Goal: Communication & Community: Share content

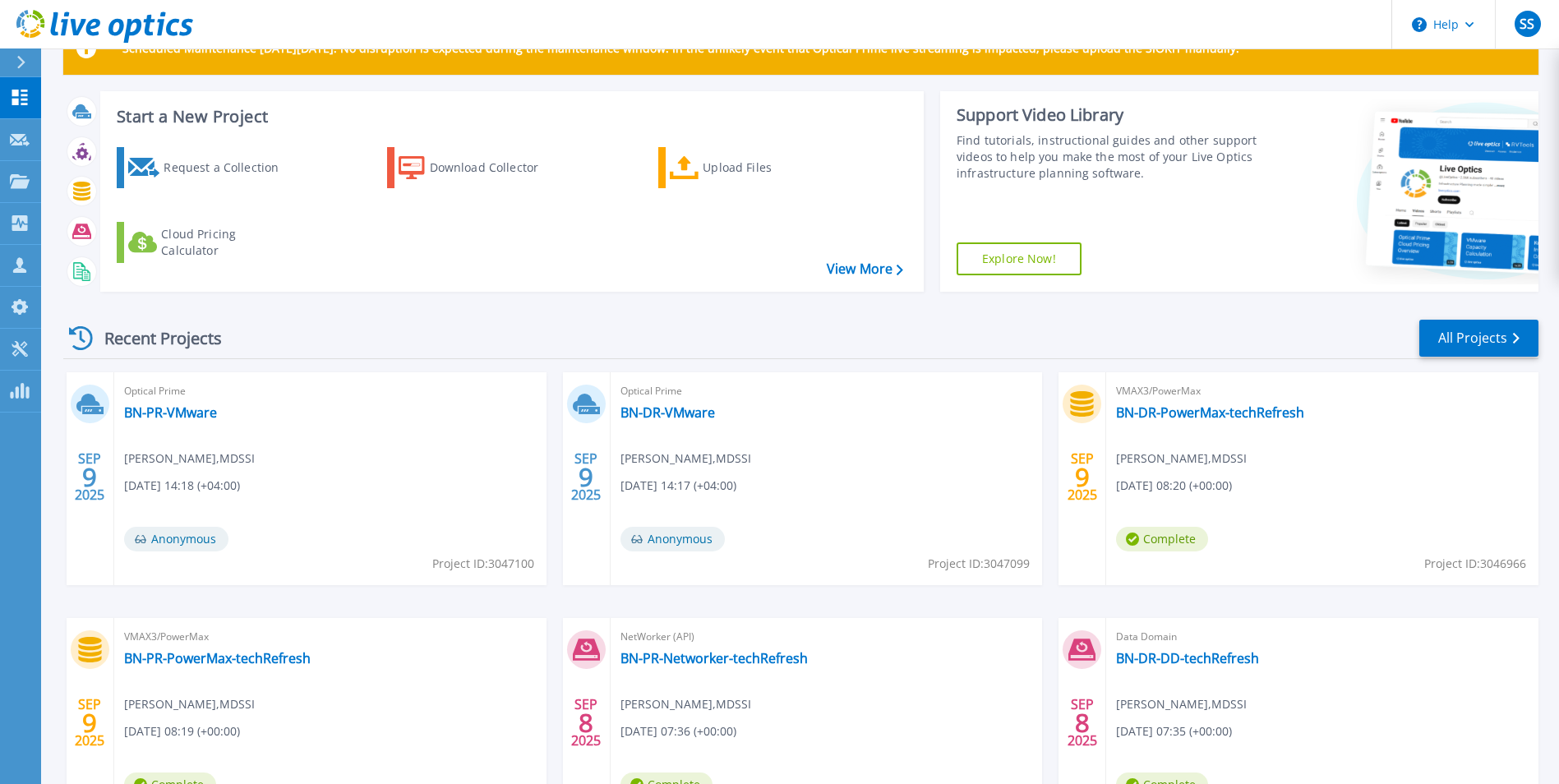
scroll to position [82, 0]
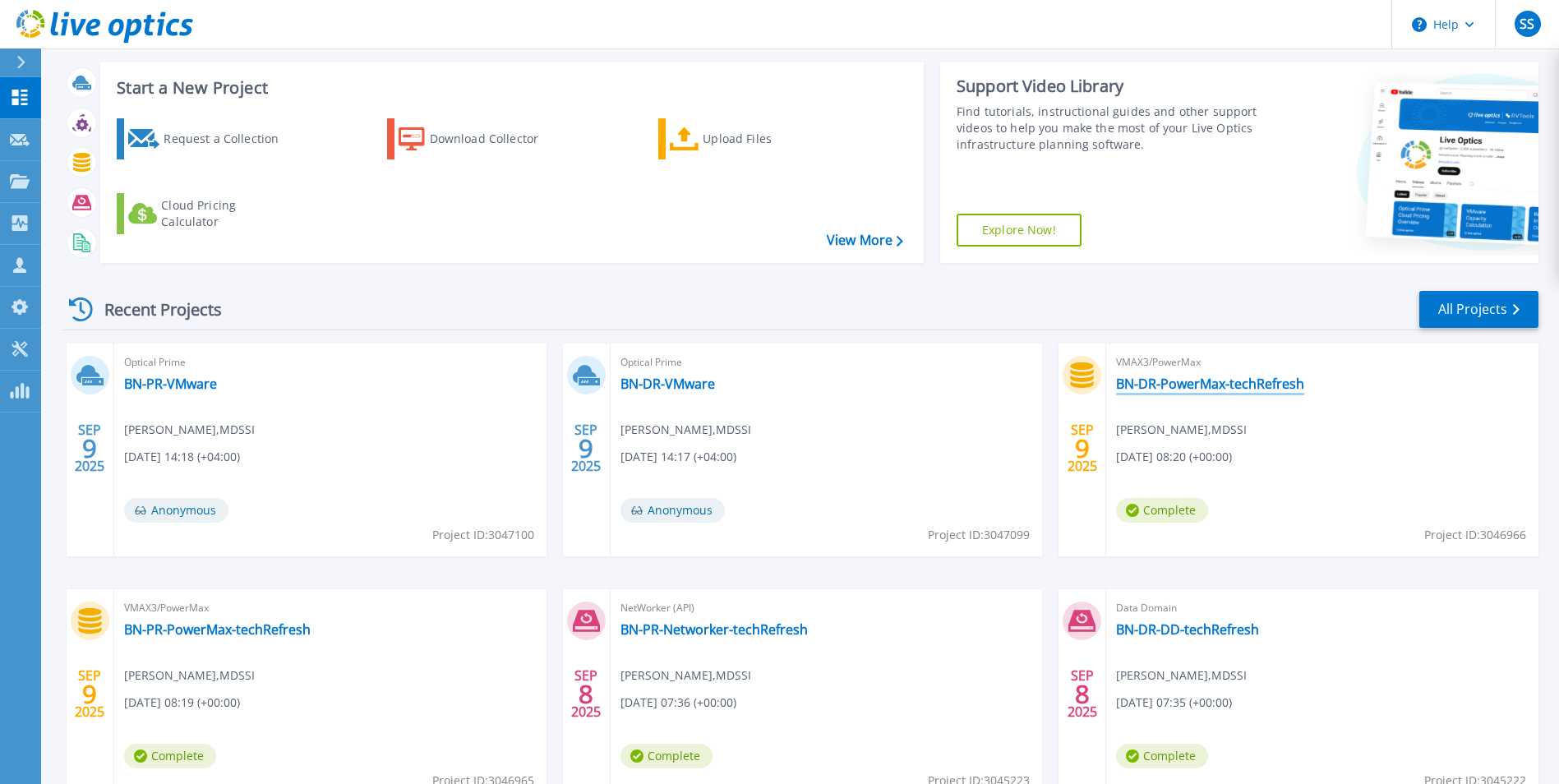
click at [1168, 387] on link "BN-DR-PowerMax-techRefresh" at bounding box center [1210, 384] width 188 height 16
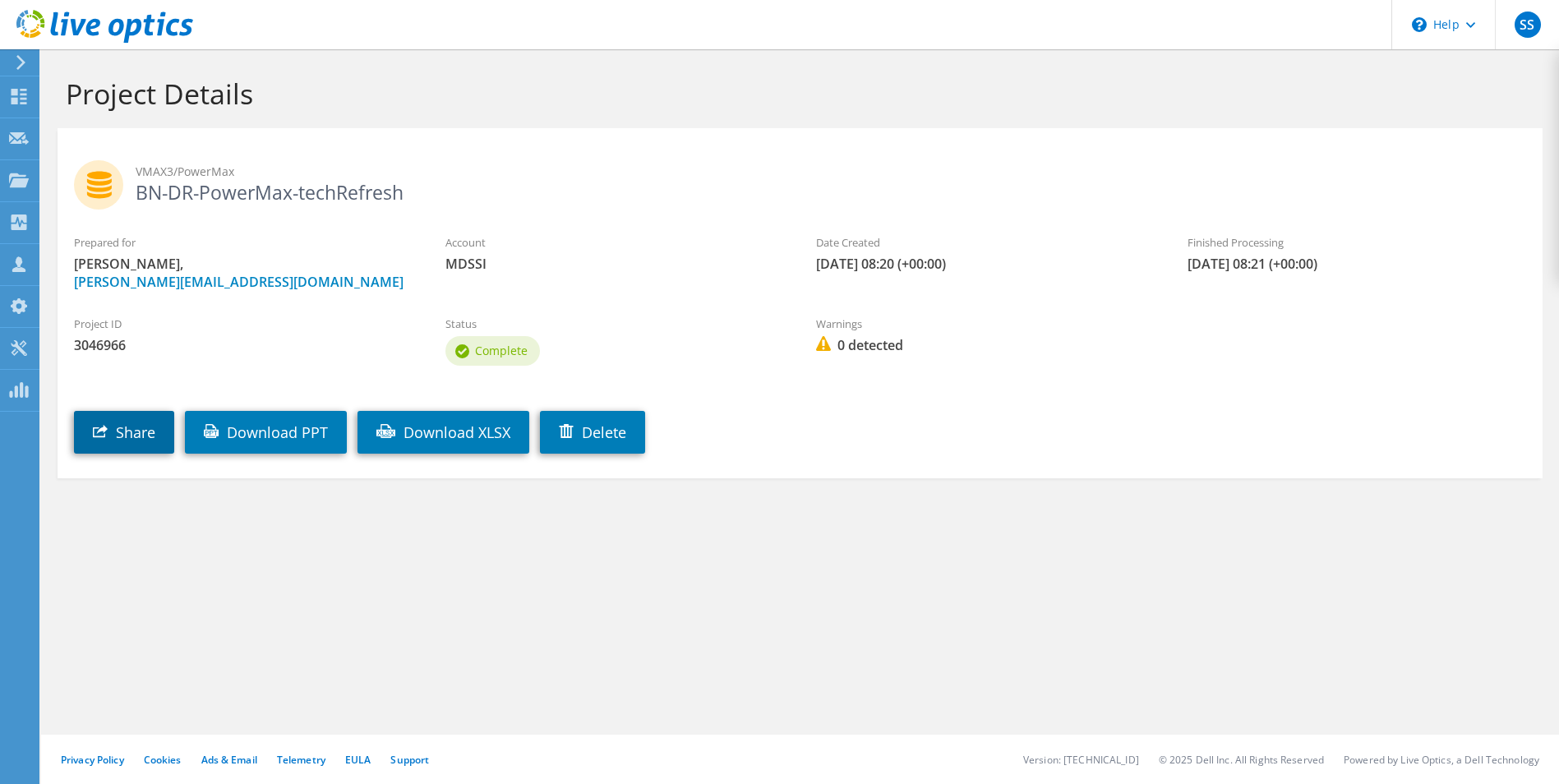
click at [109, 433] on link "Share" at bounding box center [123, 432] width 100 height 43
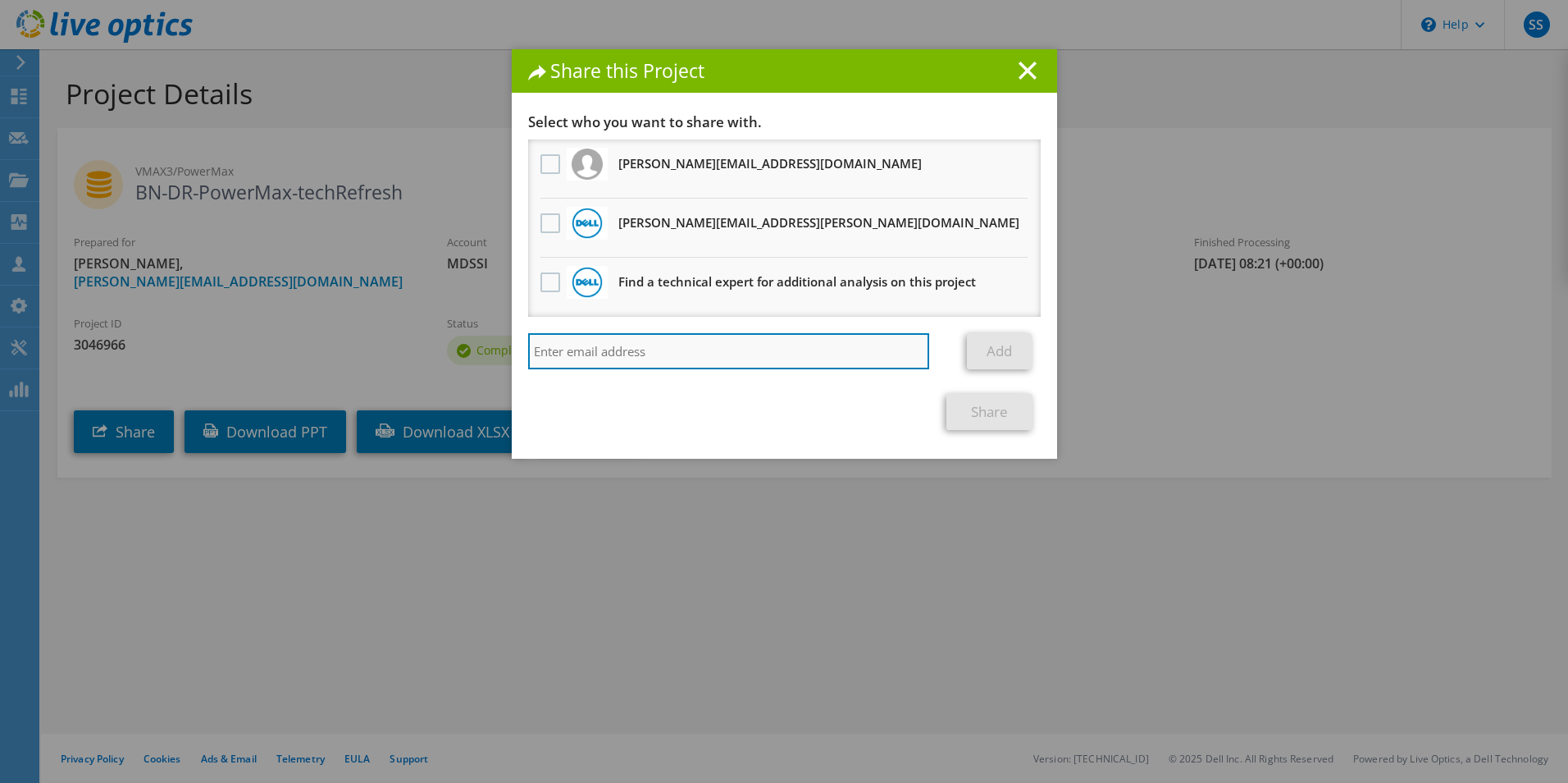
click at [632, 353] on input "search" at bounding box center [729, 351] width 402 height 36
paste input "zahi.elasir@dell.com).."
type input "zahi.elasir@dell.com"
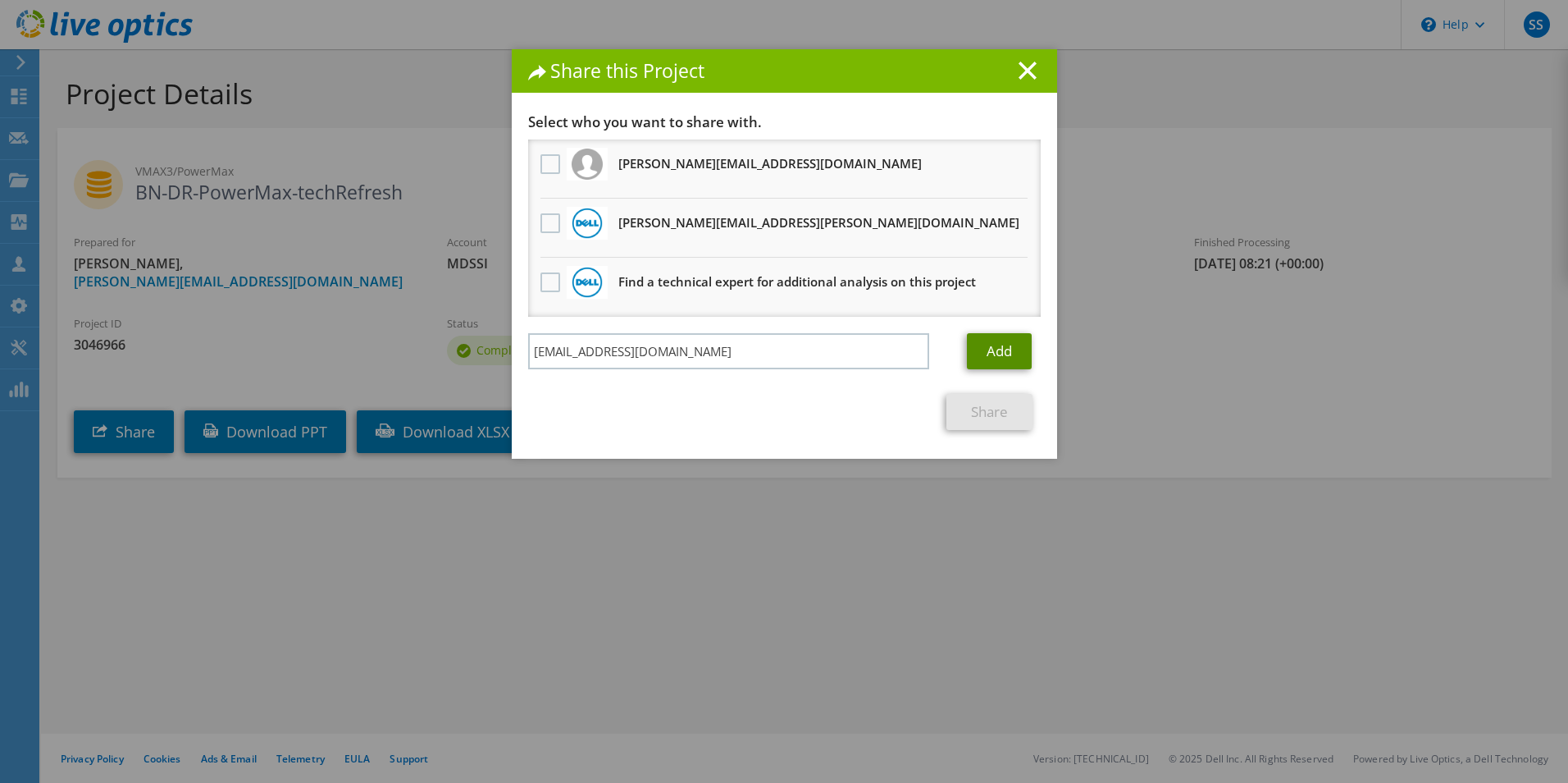
click at [990, 351] on link "Add" at bounding box center [999, 351] width 65 height 36
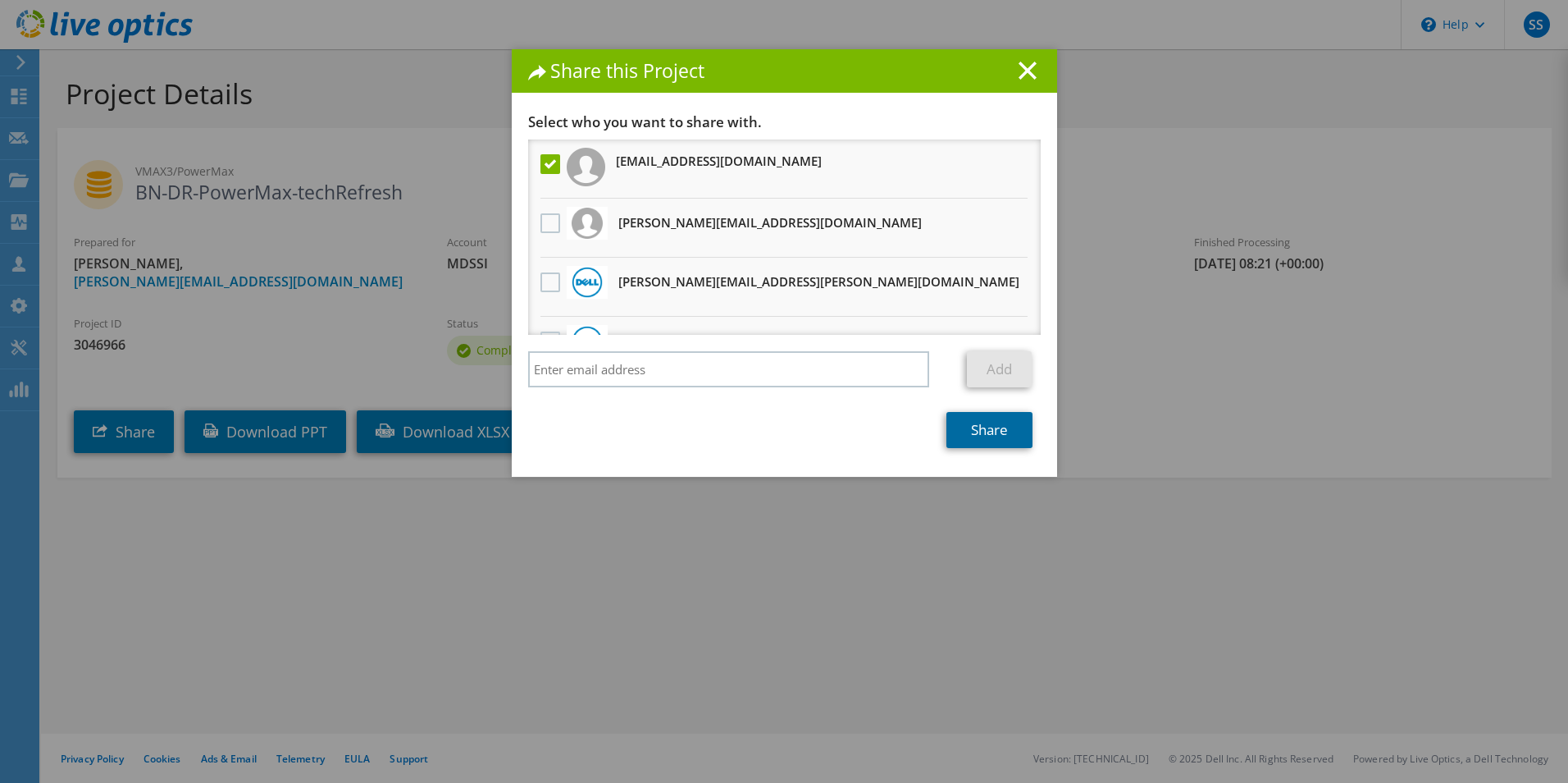
click at [987, 436] on link "Share" at bounding box center [990, 430] width 86 height 36
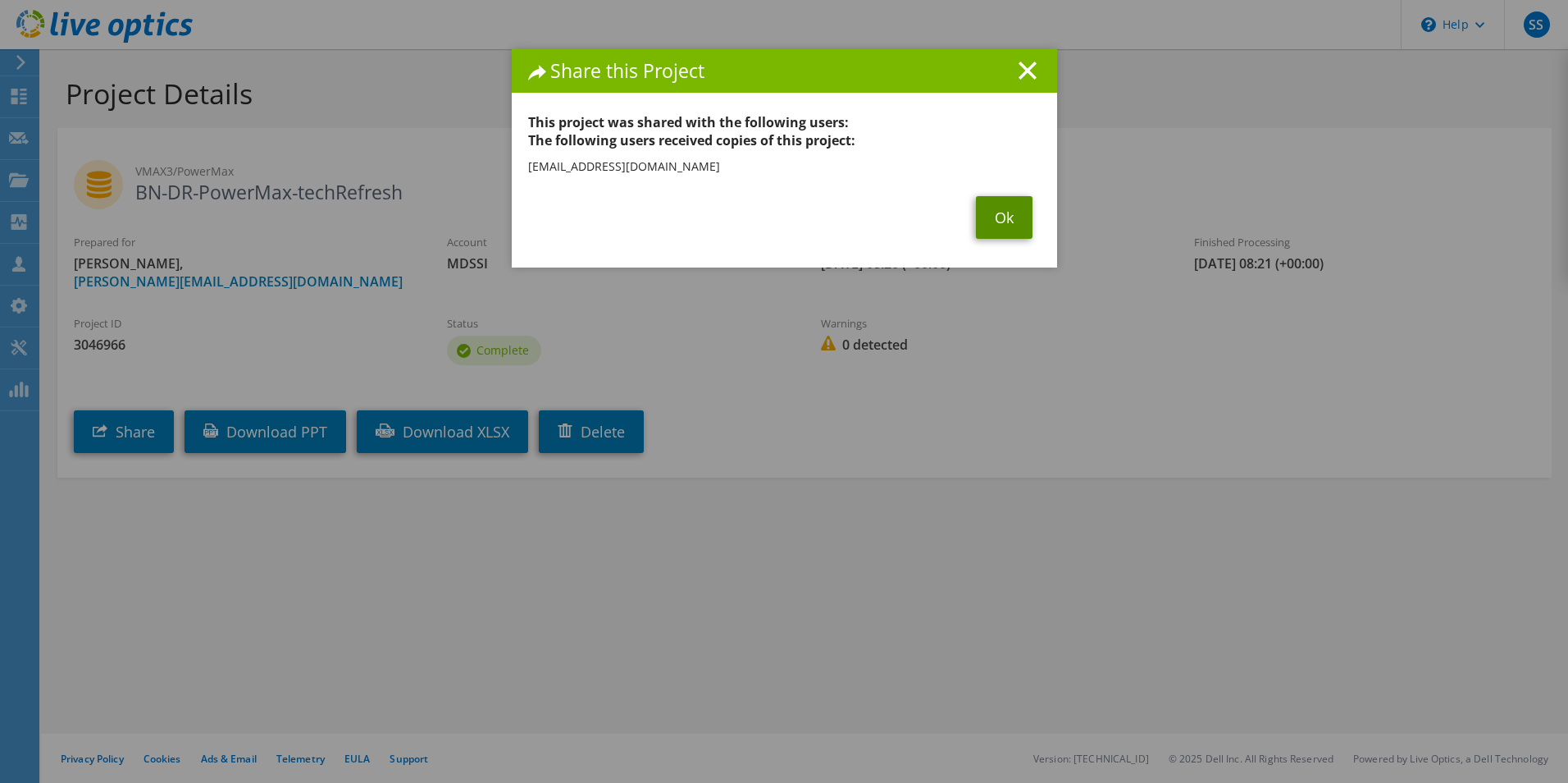
click at [993, 220] on link "Ok" at bounding box center [1003, 217] width 57 height 43
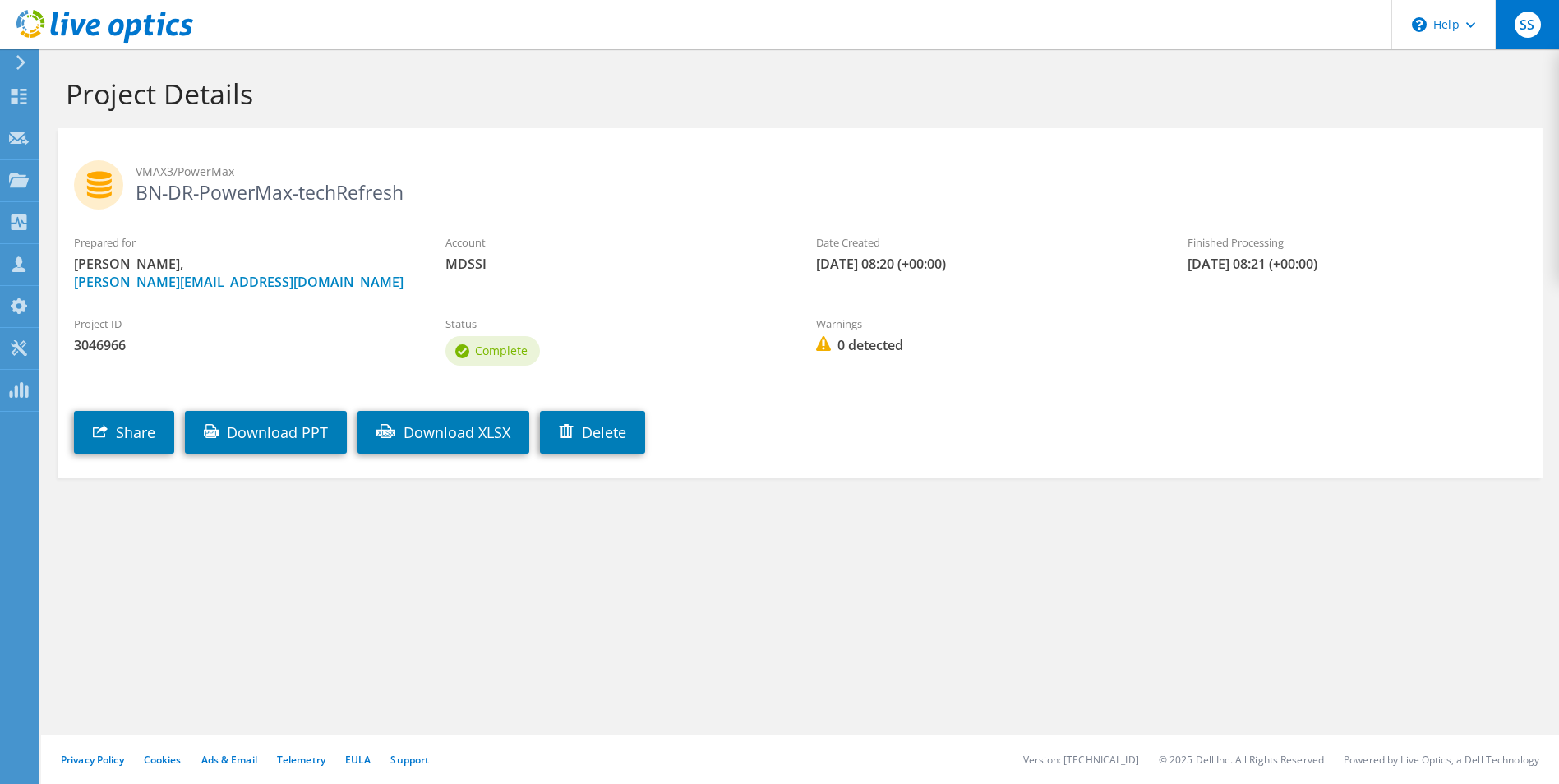
click at [1514, 33] on div "SS" at bounding box center [1527, 24] width 64 height 49
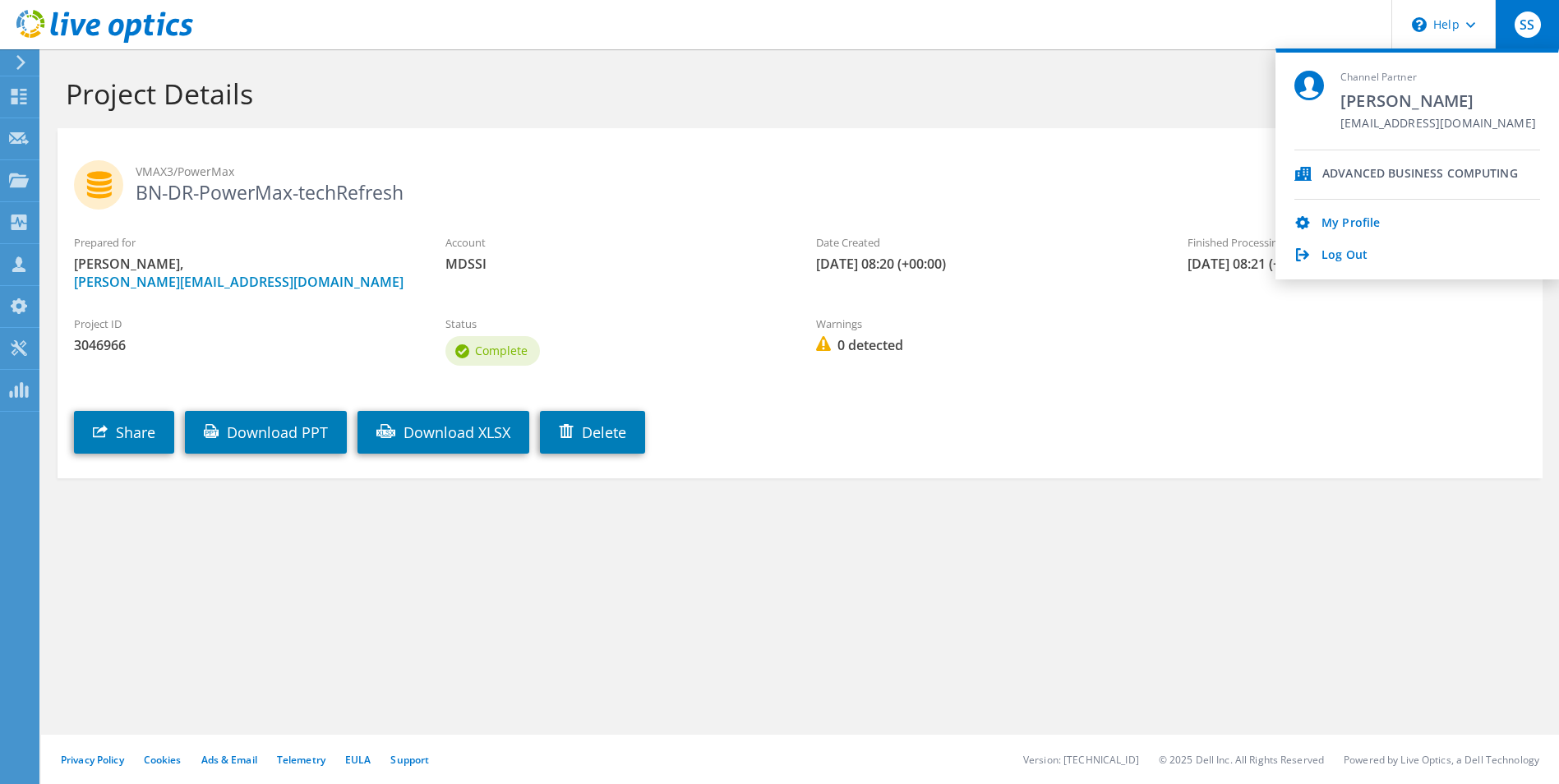
click at [978, 85] on h1 "Project Details" at bounding box center [796, 94] width 1461 height 34
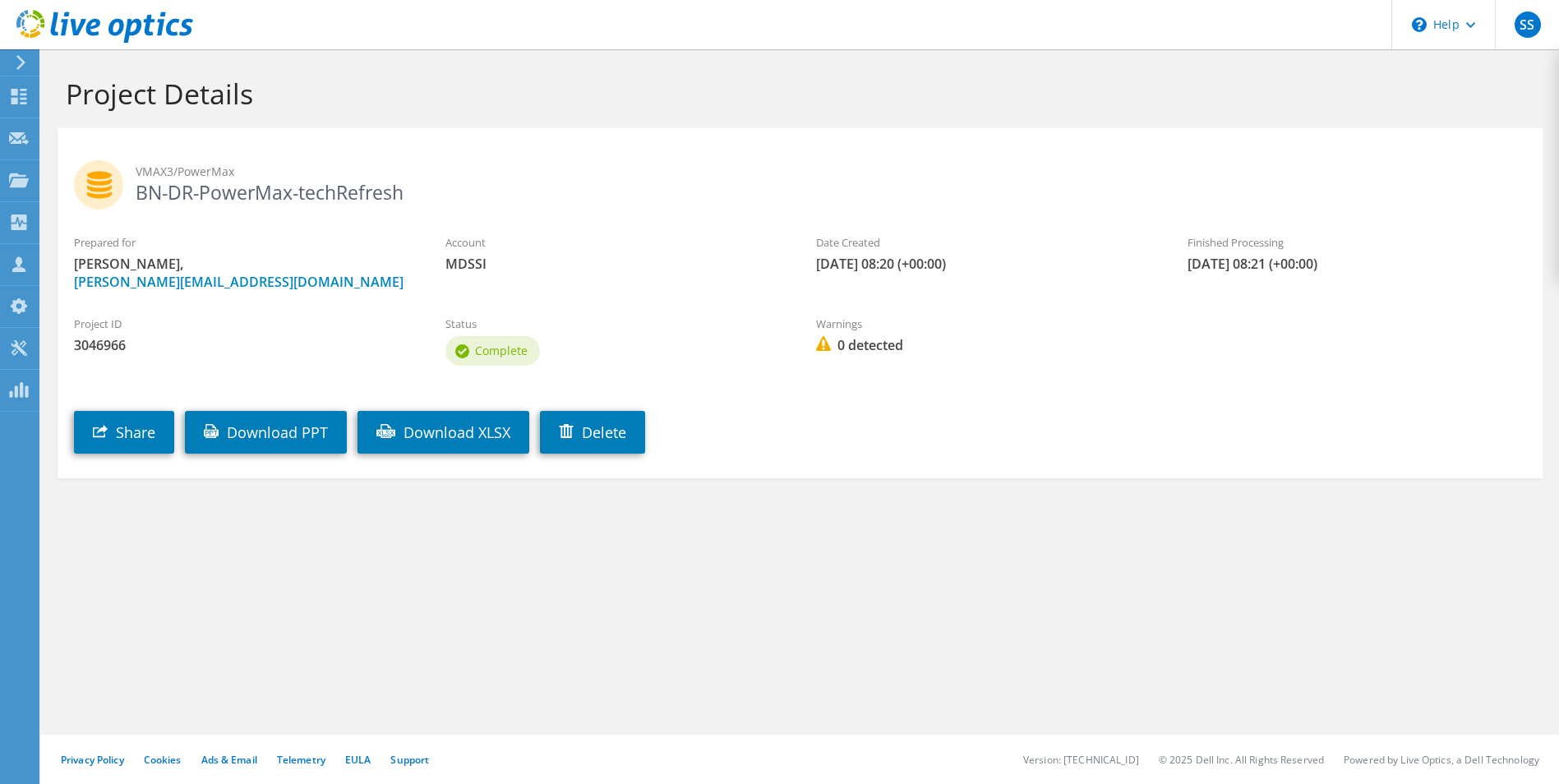
click at [35, 28] on icon at bounding box center [104, 26] width 176 height 33
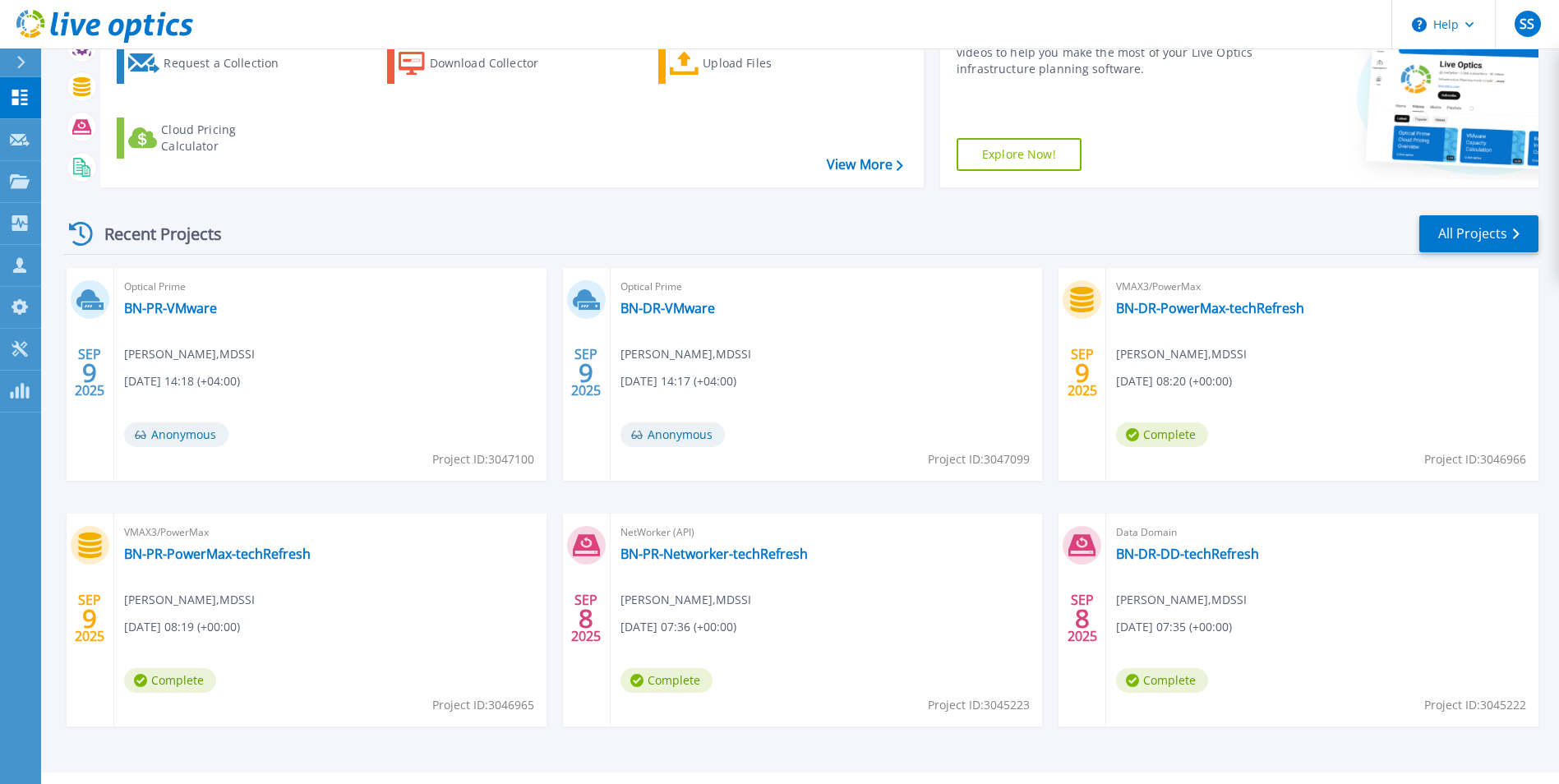
scroll to position [165, 0]
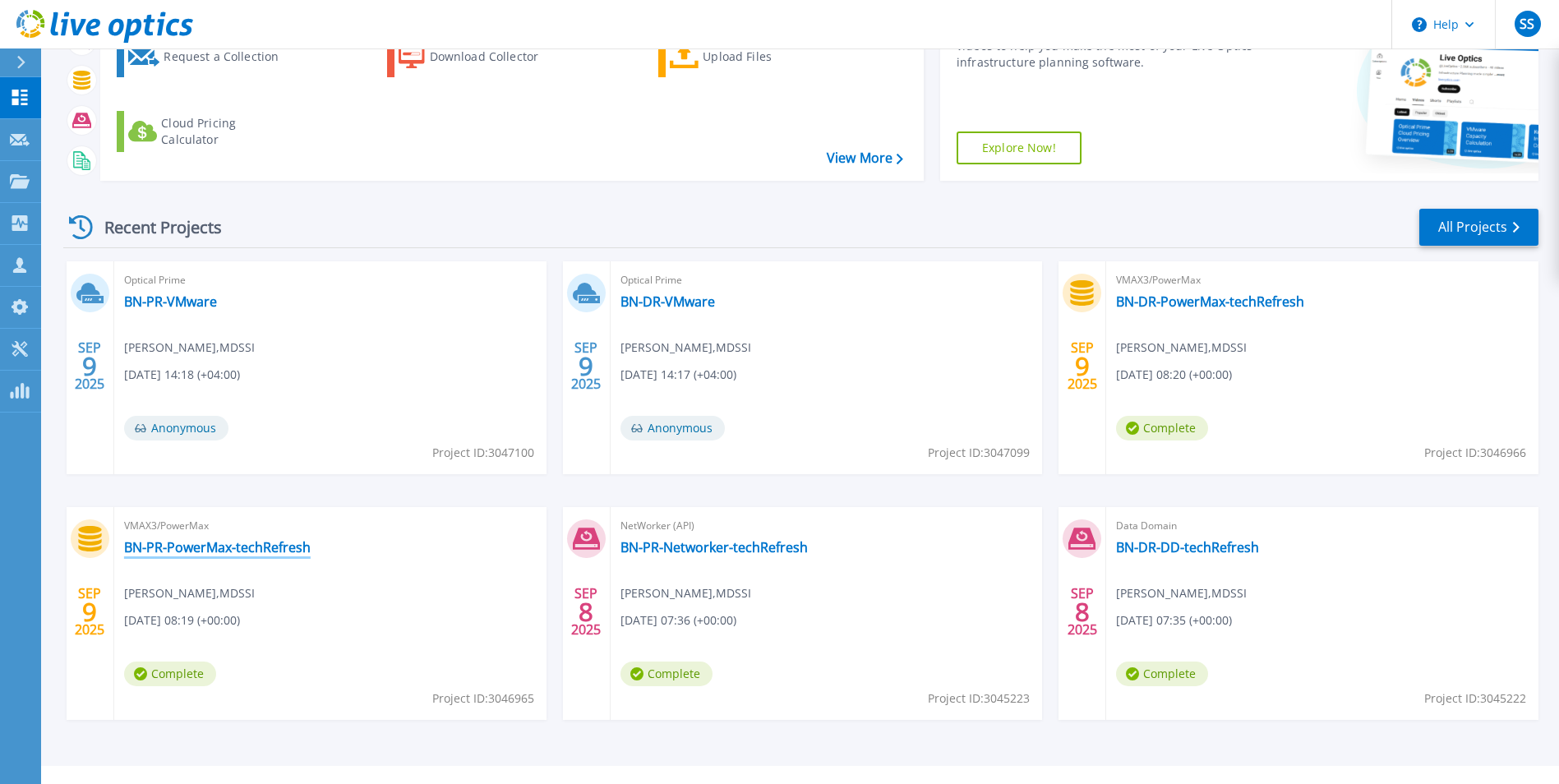
click at [260, 548] on link "BN-PR-PowerMax-techRefresh" at bounding box center [217, 547] width 186 height 16
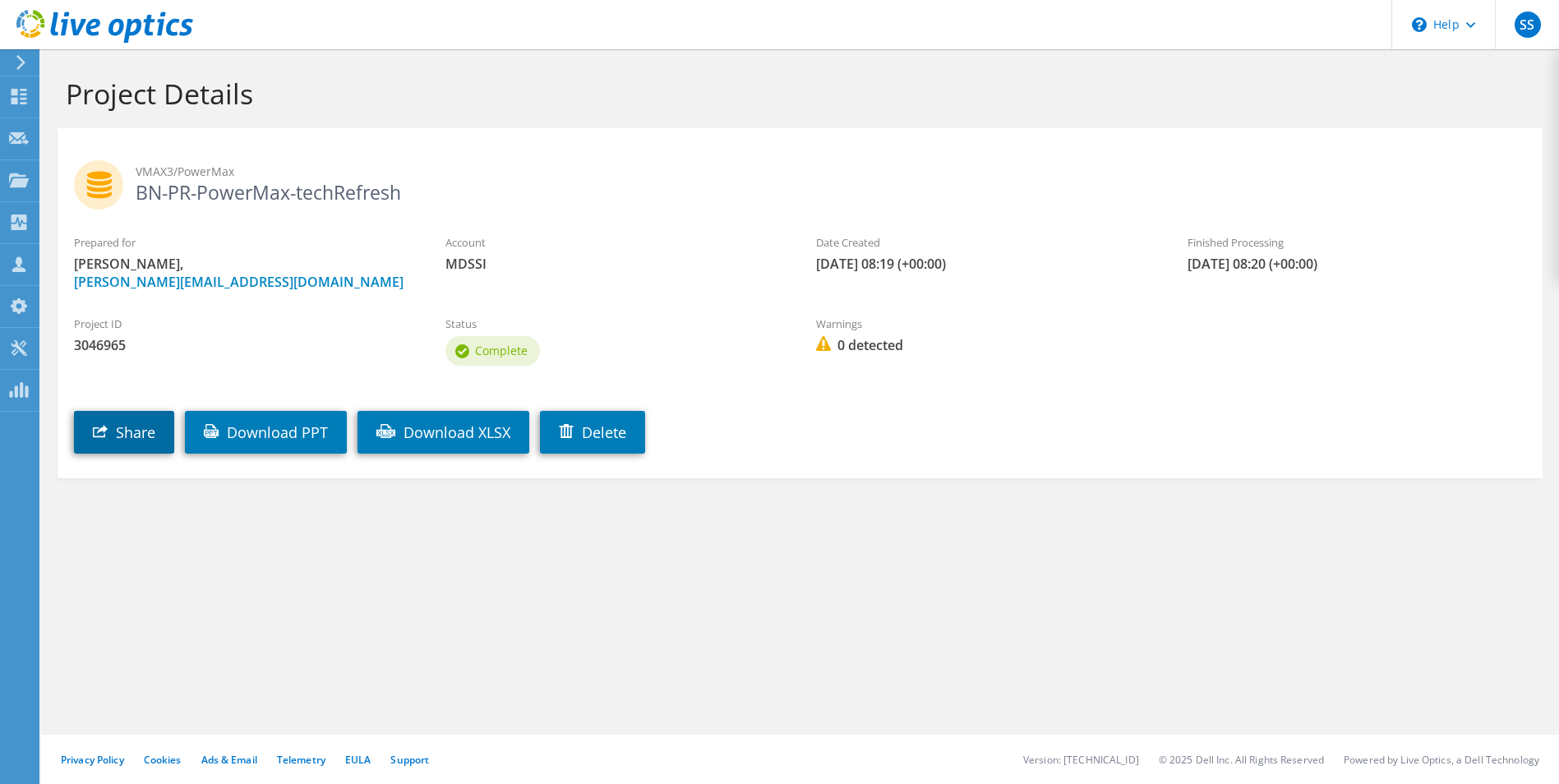
click at [148, 434] on link "Share" at bounding box center [123, 432] width 100 height 43
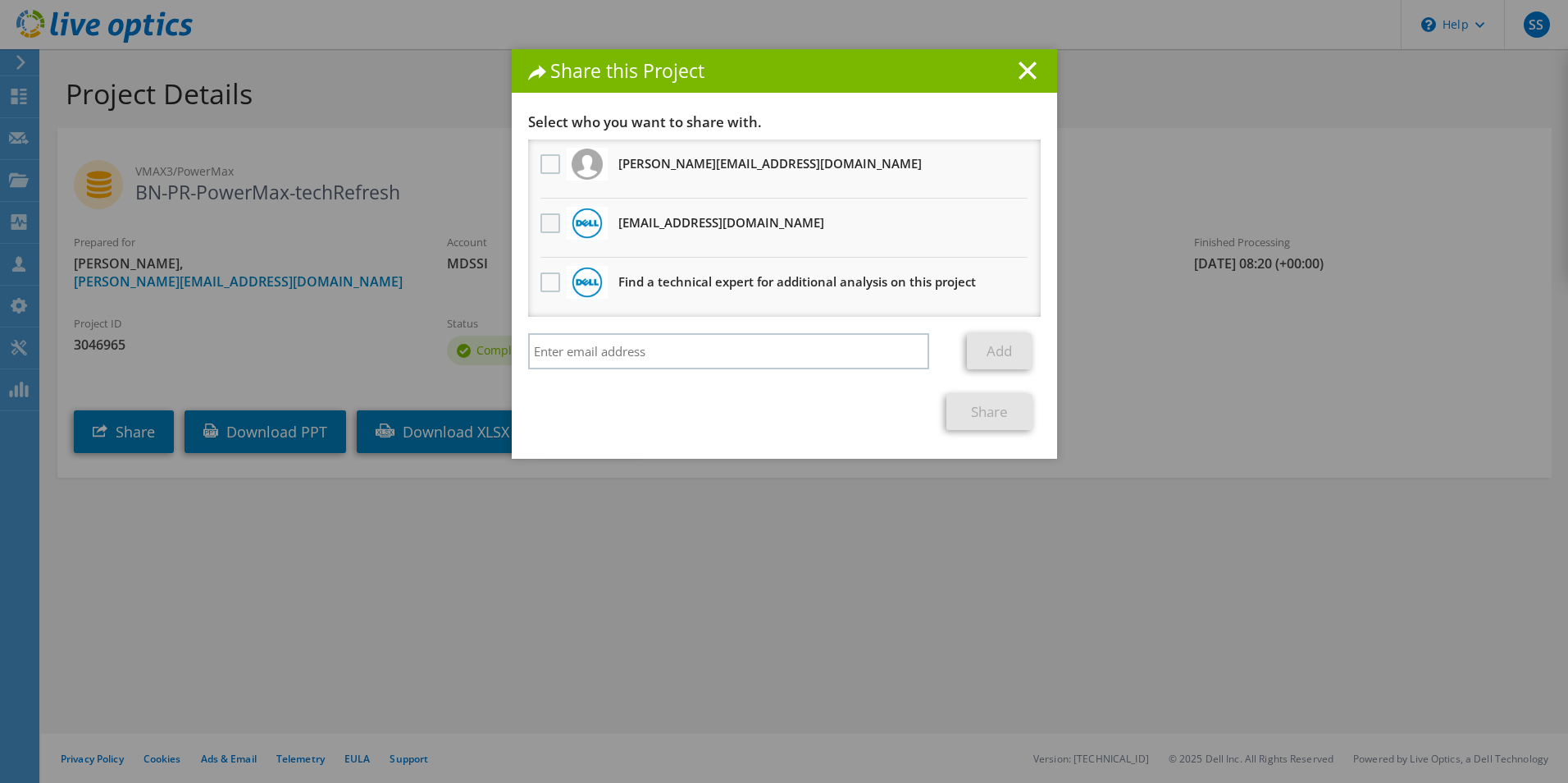
click at [547, 225] on label at bounding box center [552, 224] width 23 height 20
click at [0, 0] on input "checkbox" at bounding box center [0, 0] width 0 height 0
click at [996, 414] on link "Share" at bounding box center [990, 412] width 86 height 36
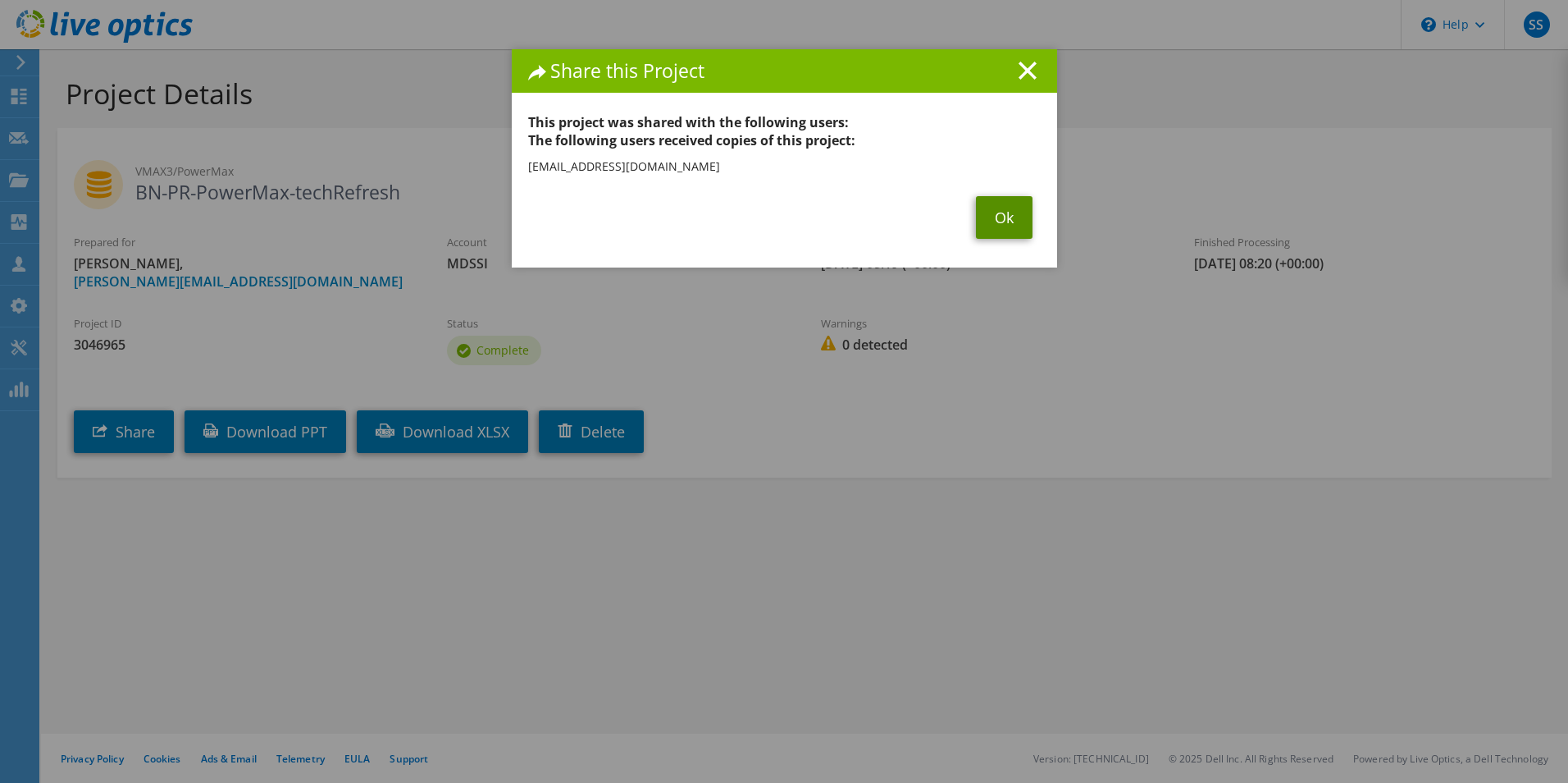
click at [997, 220] on link "Ok" at bounding box center [1003, 217] width 57 height 43
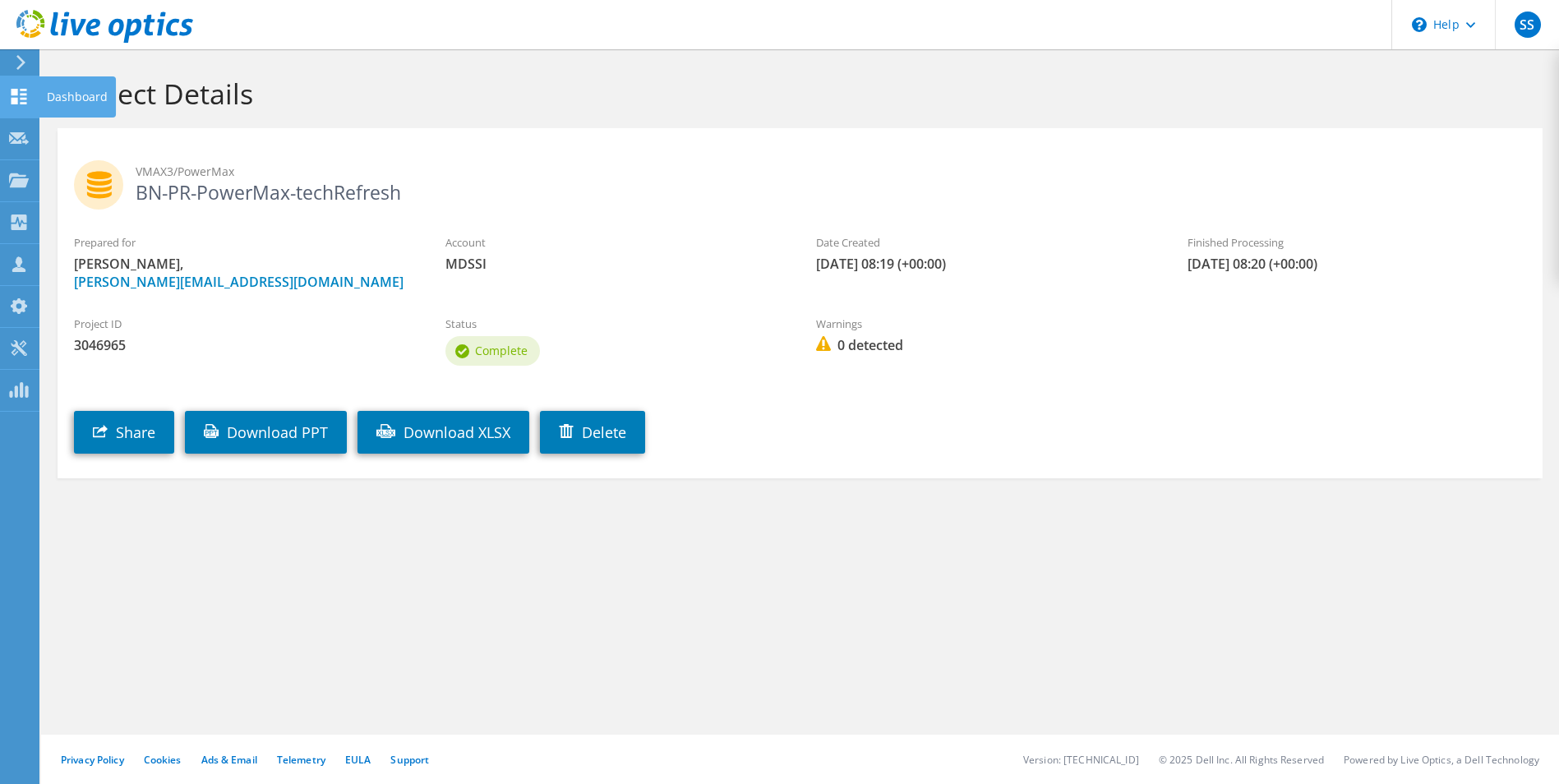
click at [14, 89] on use at bounding box center [19, 96] width 15 height 15
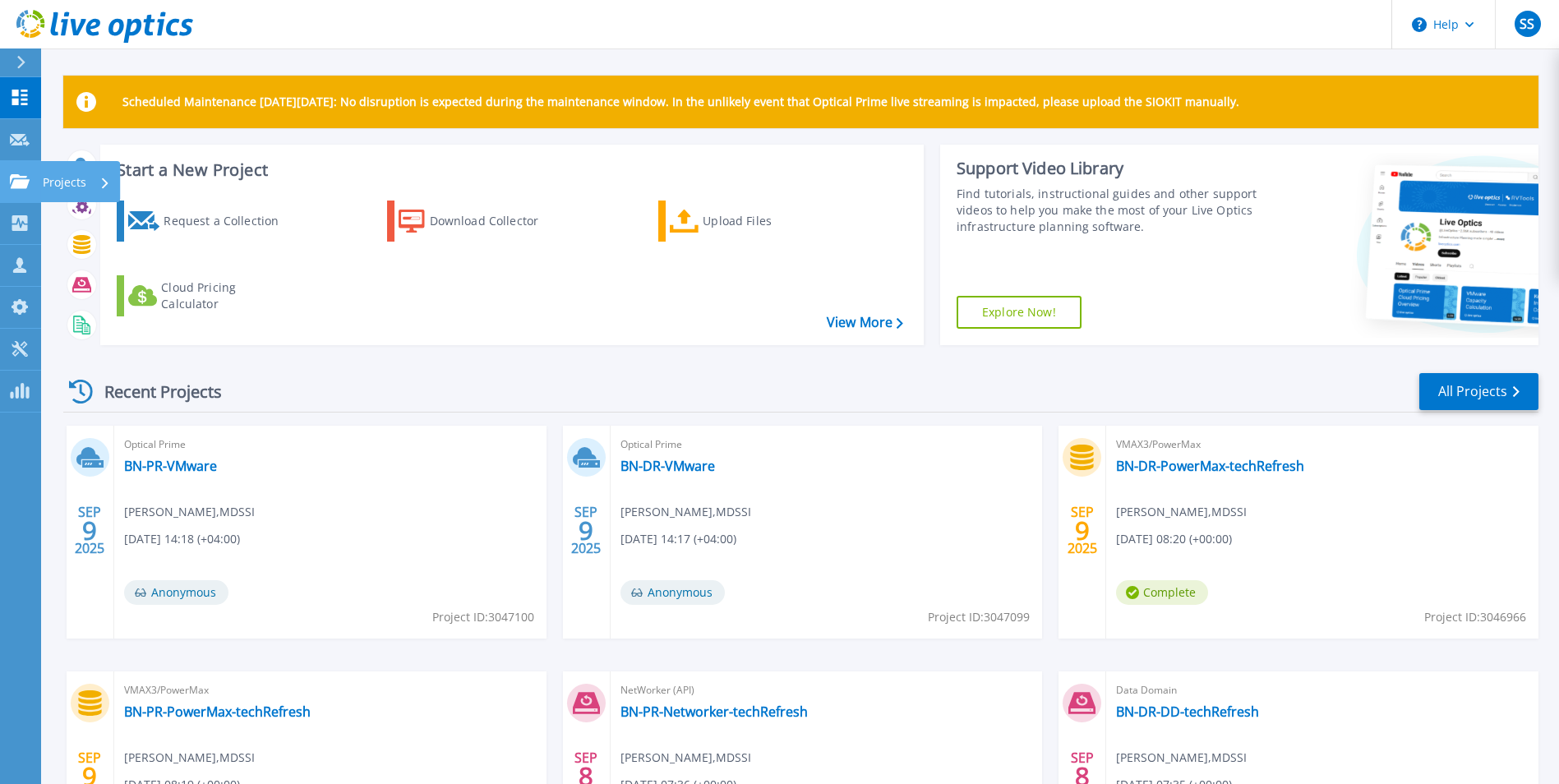
click at [62, 185] on p "Projects" at bounding box center [65, 183] width 43 height 43
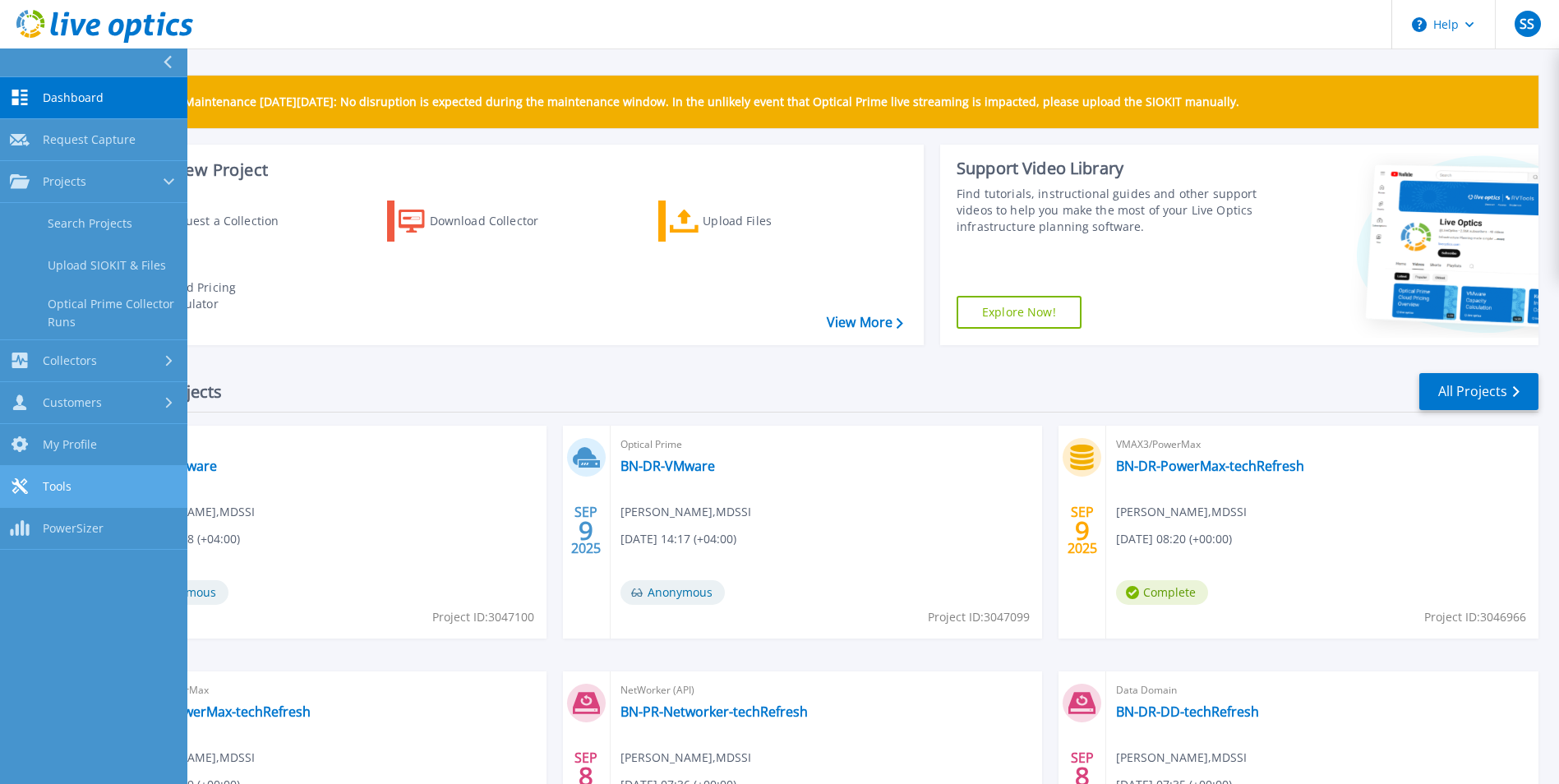
click at [85, 482] on link "Tools Tools" at bounding box center [94, 486] width 187 height 42
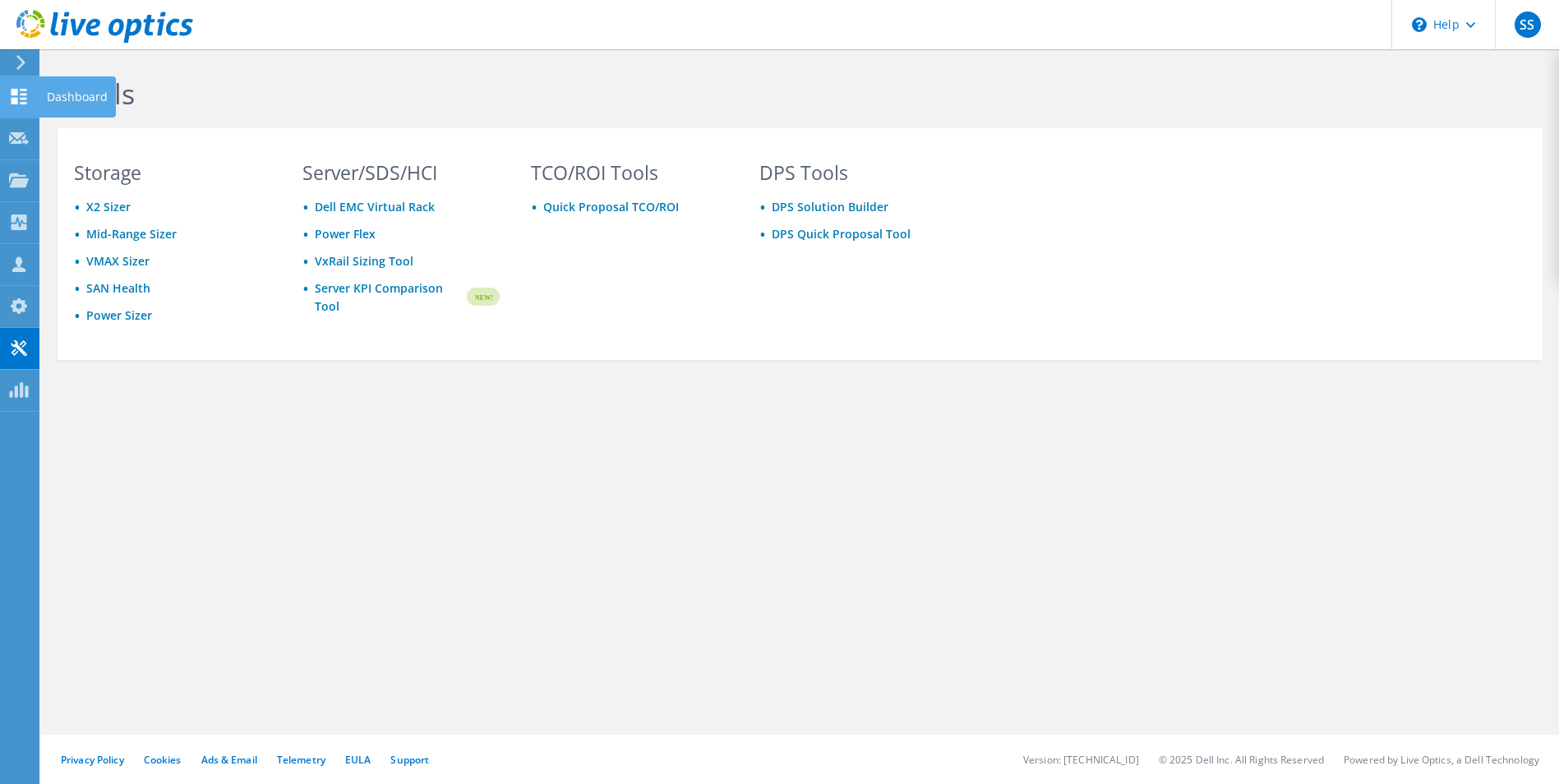
click at [20, 97] on icon at bounding box center [19, 96] width 20 height 15
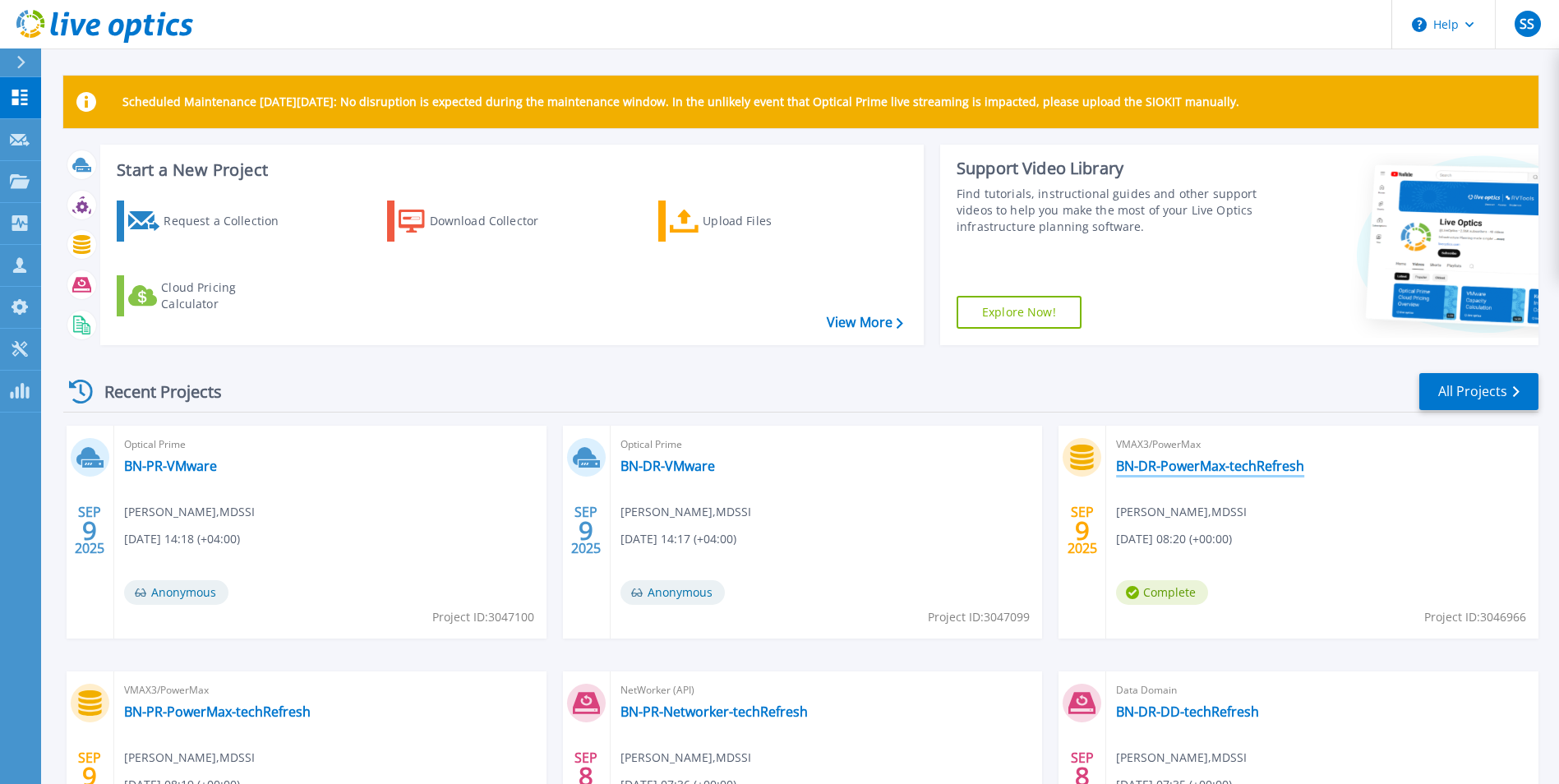
click at [1215, 469] on link "BN-DR-PowerMax-techRefresh" at bounding box center [1210, 466] width 188 height 16
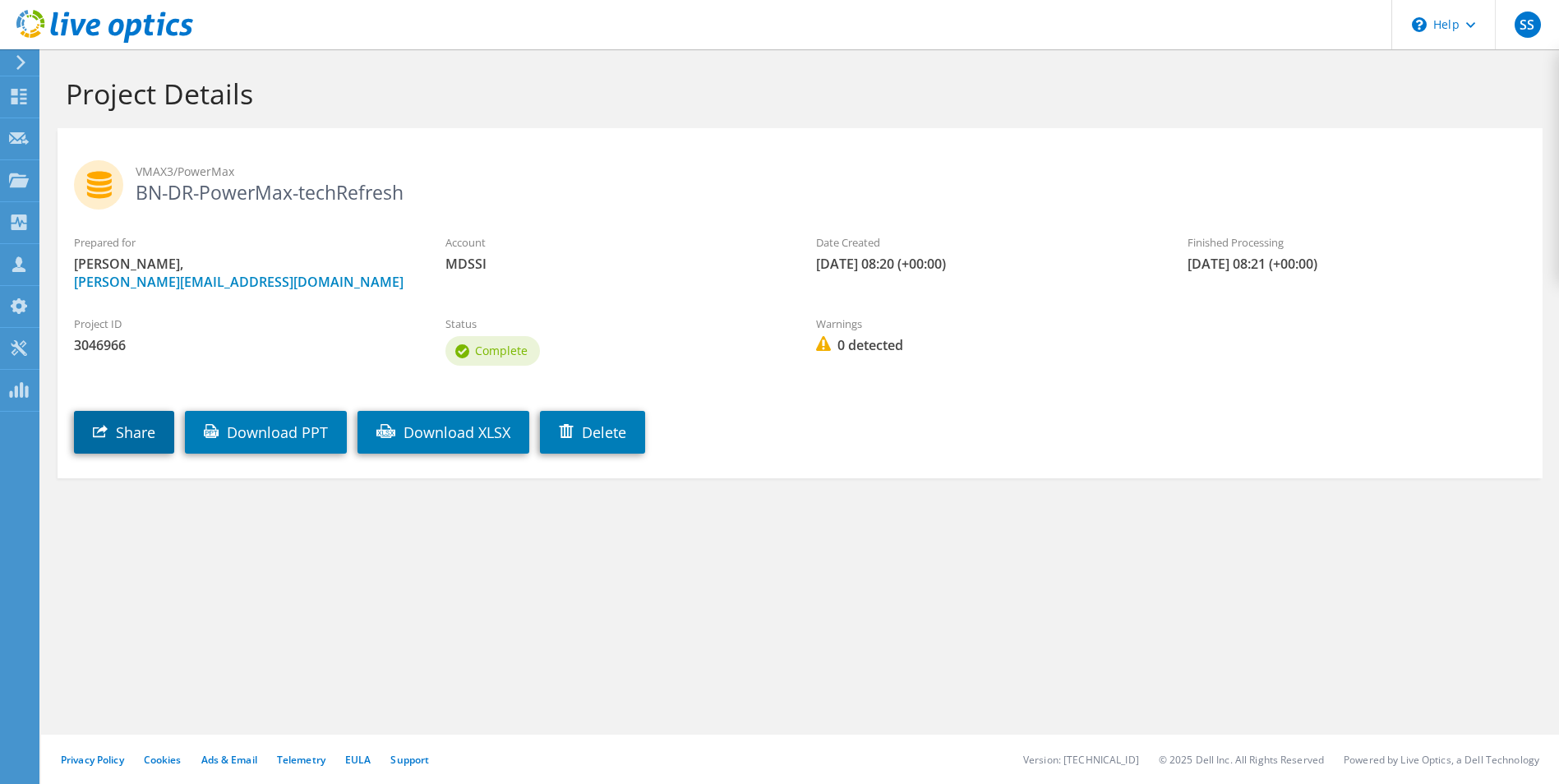
click at [141, 432] on link "Share" at bounding box center [123, 432] width 100 height 43
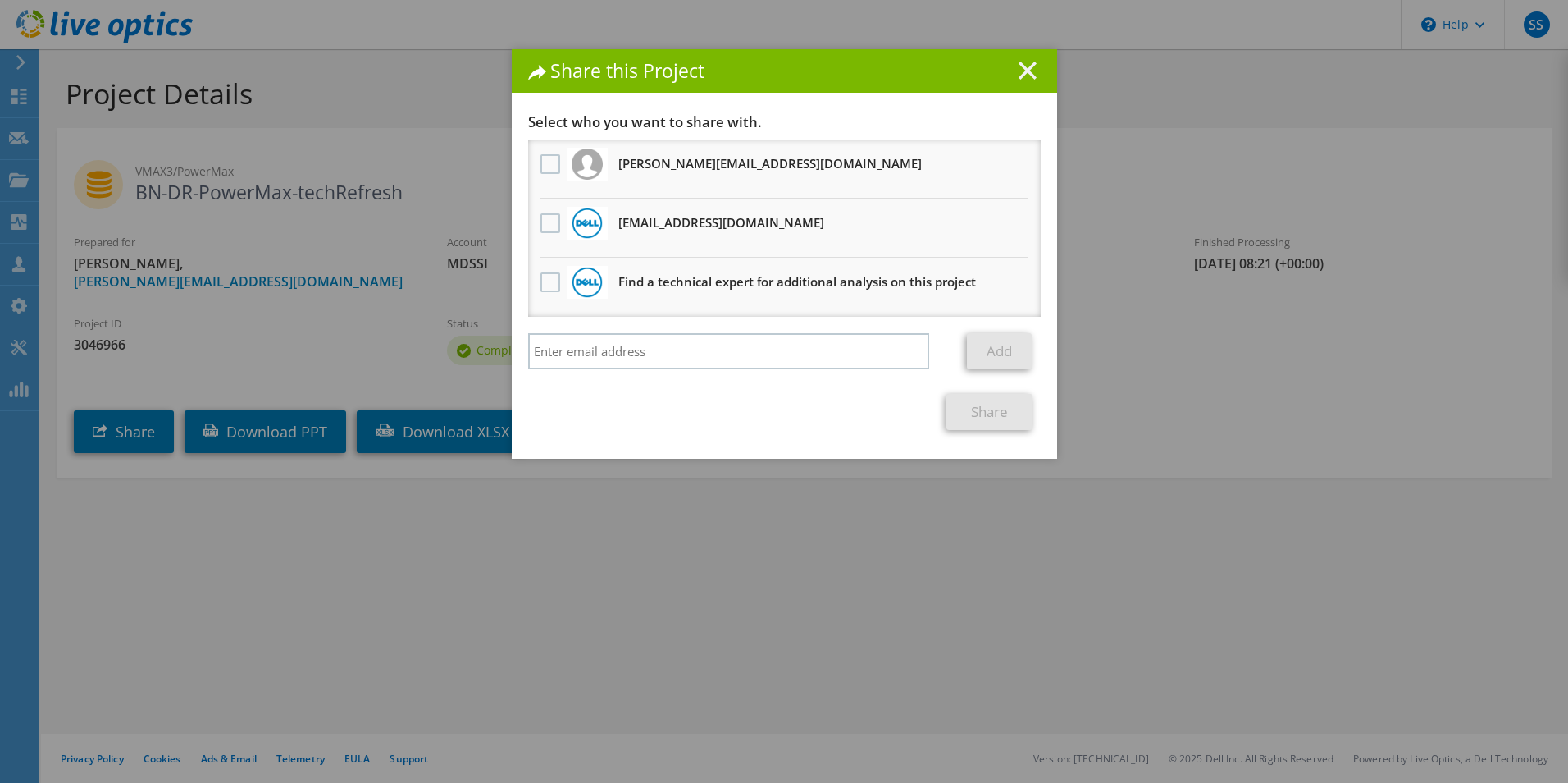
click at [1019, 71] on icon at bounding box center [1028, 71] width 18 height 18
